Goal: Navigation & Orientation: Understand site structure

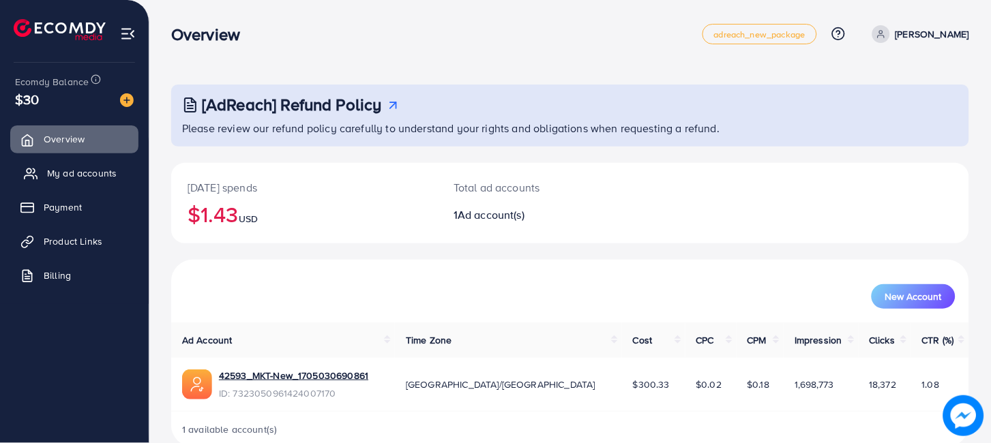
click at [78, 170] on span "My ad accounts" at bounding box center [82, 173] width 70 height 14
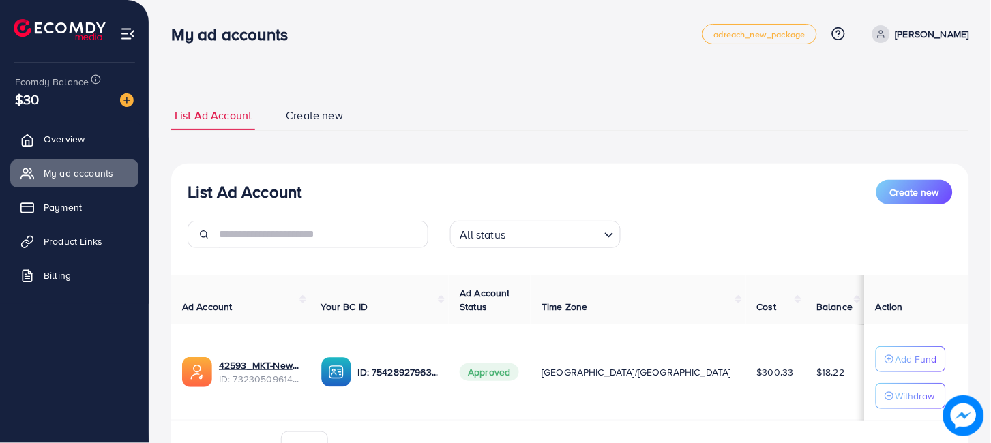
click at [518, 363] on span "Approved" at bounding box center [489, 372] width 59 height 18
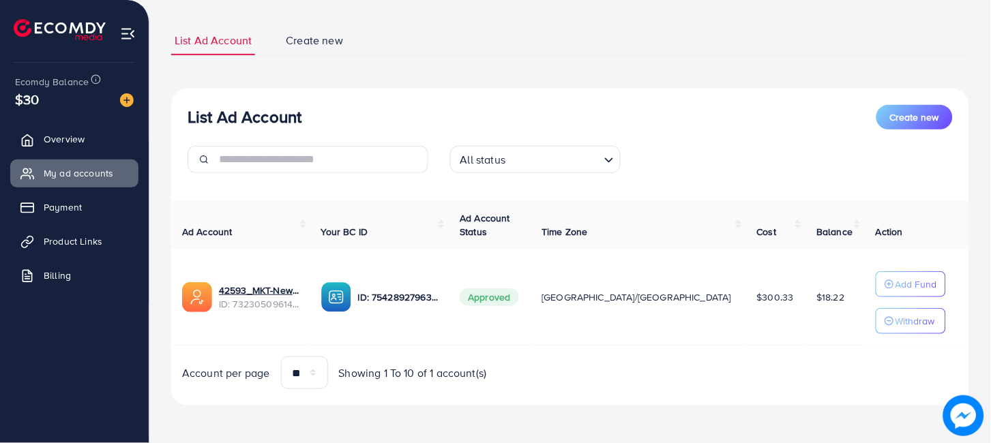
scroll to position [57, 0]
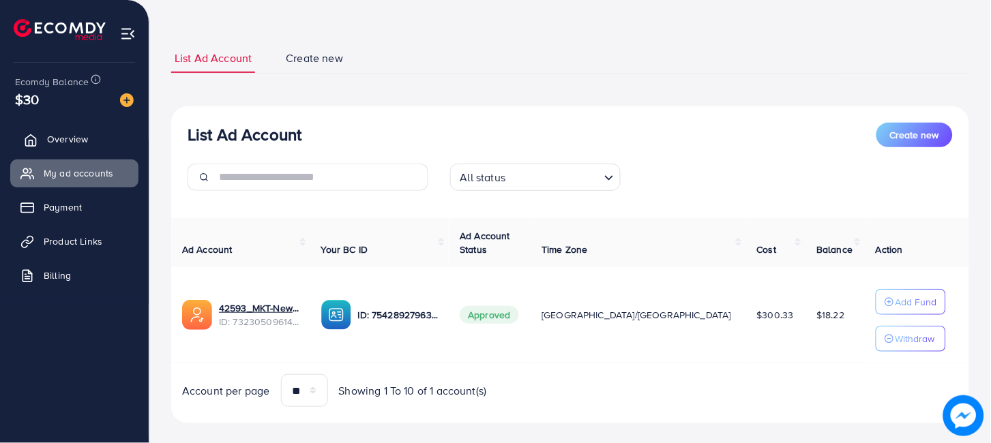
click at [46, 134] on link "Overview" at bounding box center [74, 138] width 128 height 27
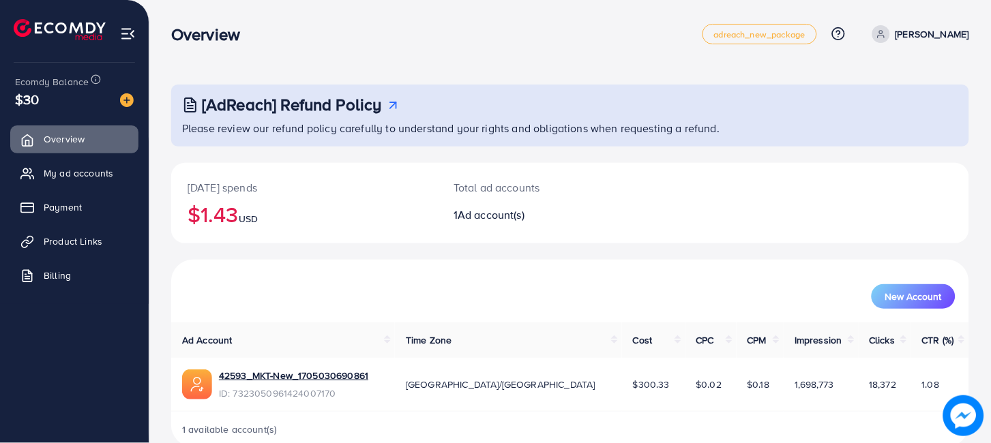
scroll to position [25, 0]
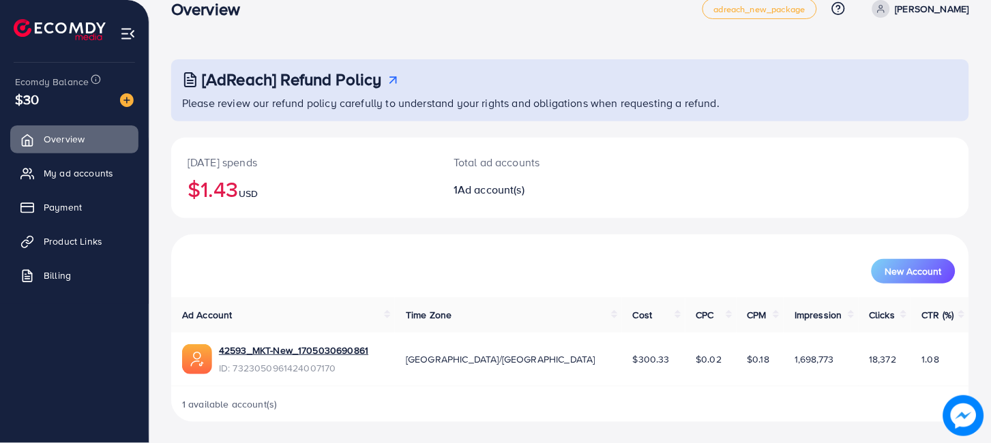
click at [396, 228] on div "Today's spends $1.43 USD Total ad accounts 1 Ad account(s)" at bounding box center [570, 186] width 798 height 97
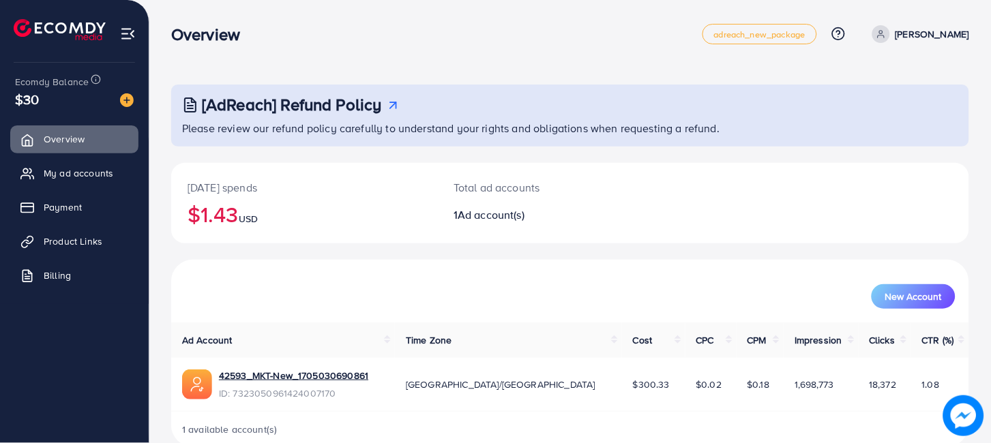
scroll to position [25, 0]
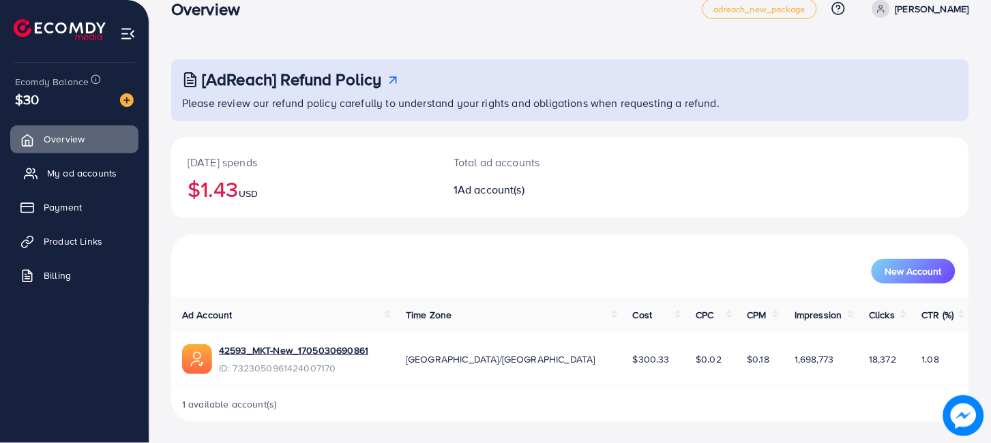
click at [72, 168] on span "My ad accounts" at bounding box center [82, 173] width 70 height 14
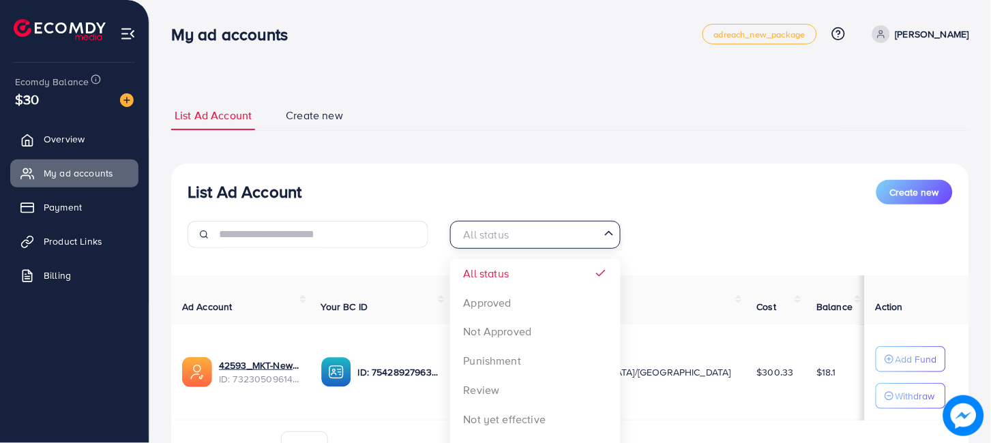
click at [615, 237] on span "Search for option" at bounding box center [609, 234] width 14 height 16
click at [522, 196] on div "List Ad Account Create new" at bounding box center [570, 192] width 765 height 25
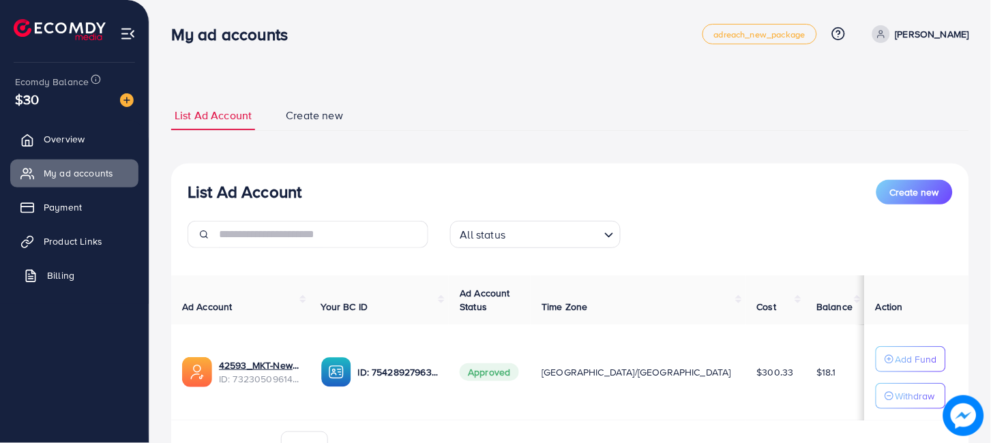
click at [91, 264] on link "Billing" at bounding box center [74, 275] width 128 height 27
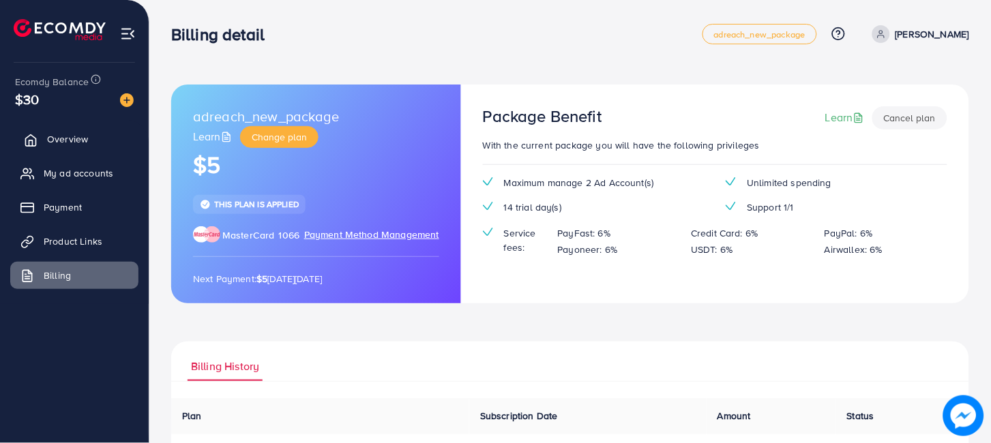
click at [89, 147] on link "Overview" at bounding box center [74, 138] width 128 height 27
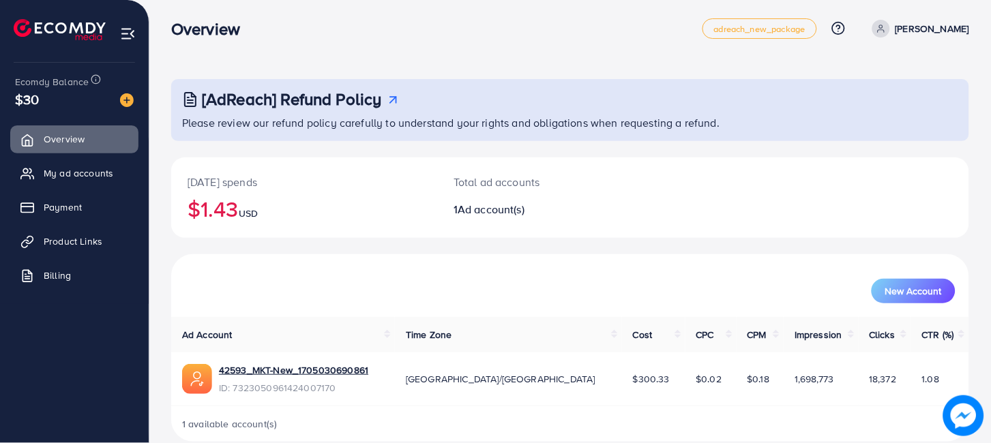
scroll to position [25, 0]
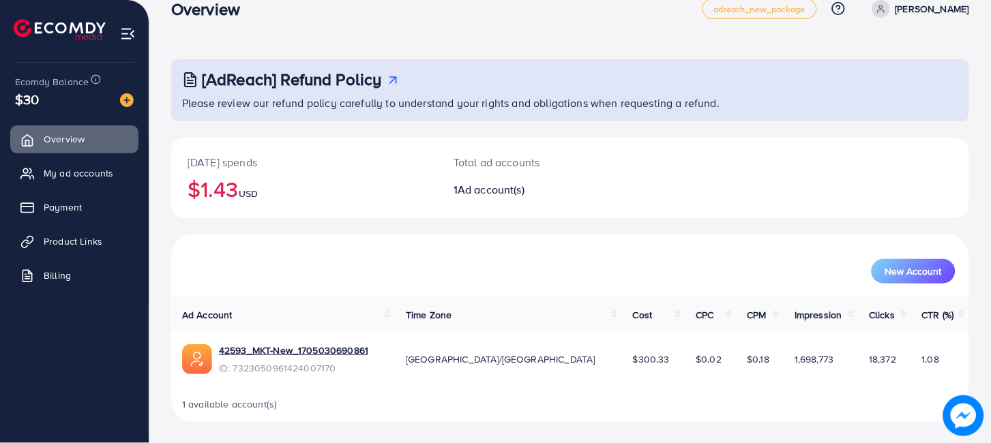
click at [831, 381] on td "1,698,773" at bounding box center [821, 359] width 74 height 53
click at [655, 278] on div "New Account" at bounding box center [570, 271] width 771 height 25
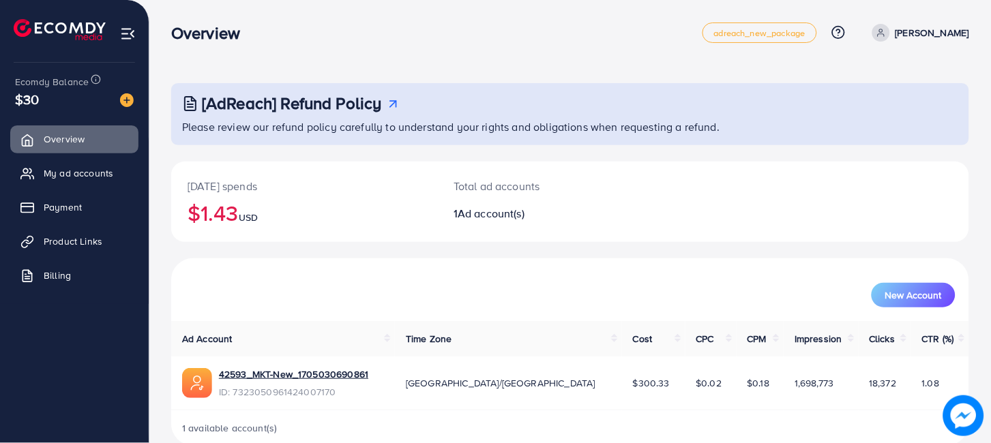
scroll to position [0, 0]
click at [33, 207] on line at bounding box center [31, 207] width 12 height 0
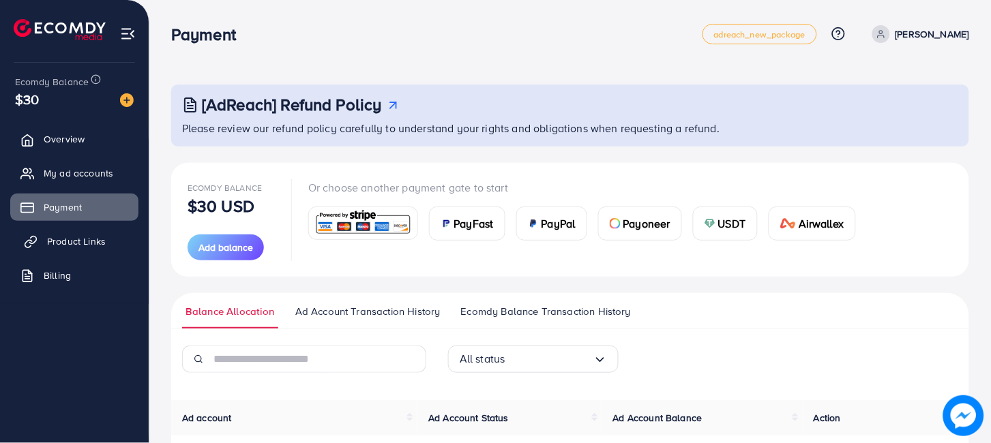
click at [89, 249] on link "Product Links" at bounding box center [74, 241] width 128 height 27
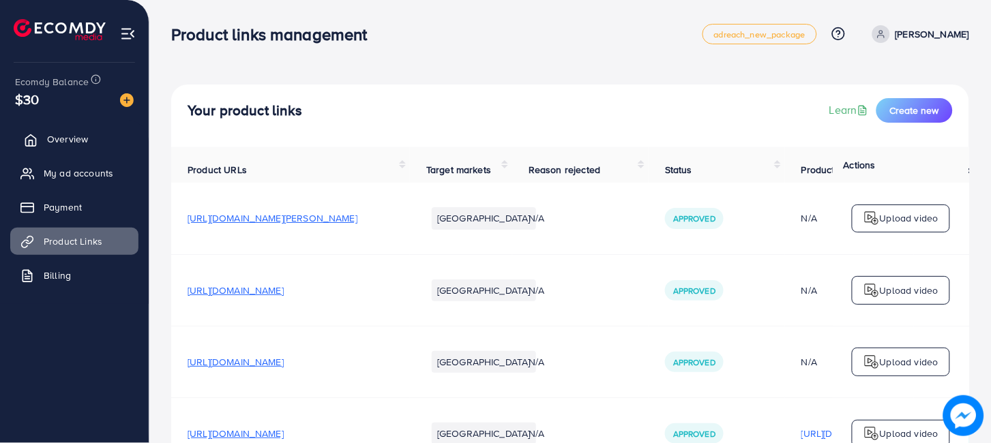
click at [62, 136] on span "Overview" at bounding box center [67, 139] width 41 height 14
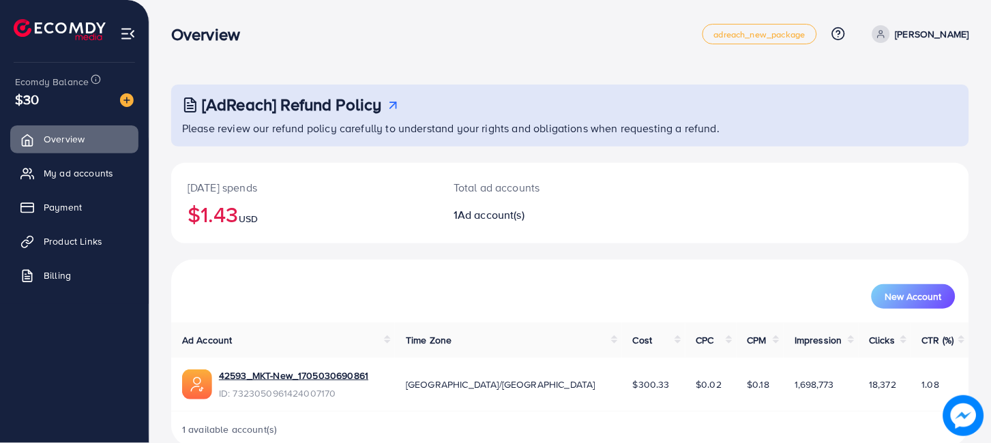
scroll to position [25, 0]
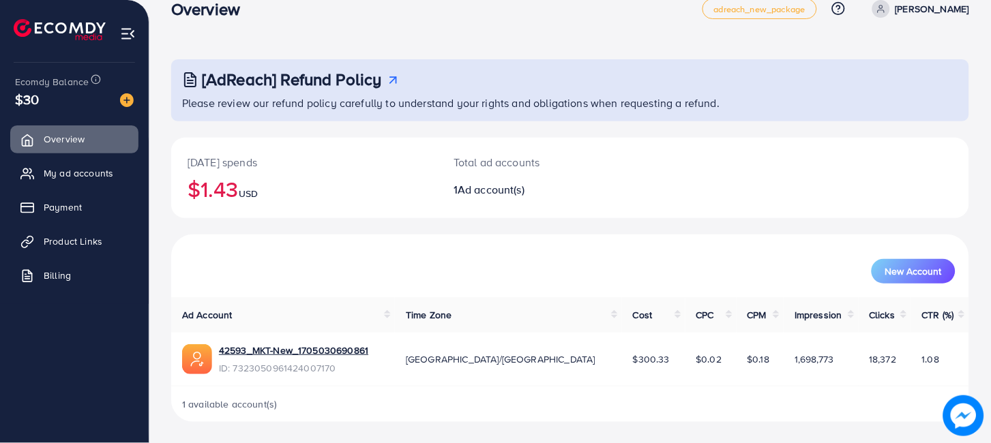
click at [440, 200] on div "Total ad accounts 1 Ad account(s)" at bounding box center [537, 178] width 200 height 80
